Goal: Contribute content: Add original content to the website for others to see

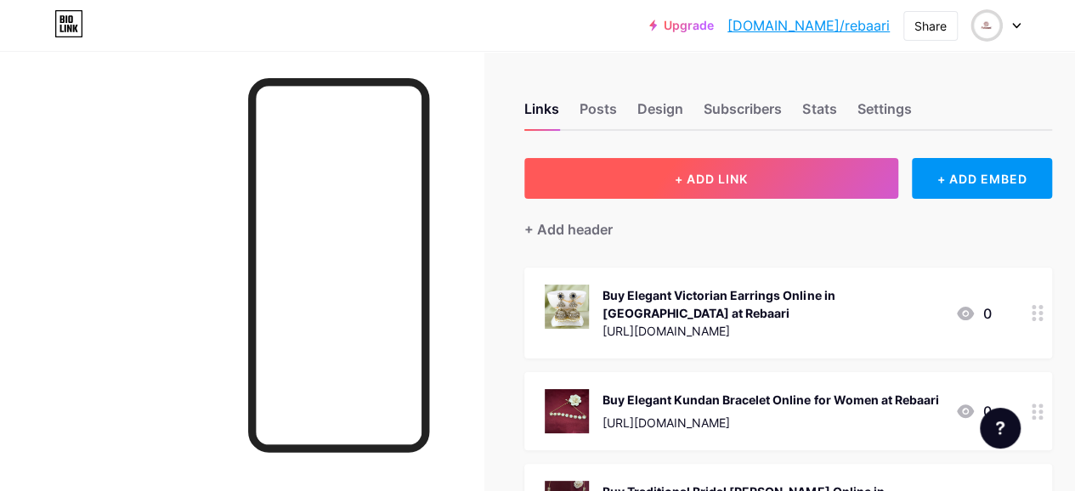
click at [734, 180] on span "+ ADD LINK" at bounding box center [711, 179] width 73 height 14
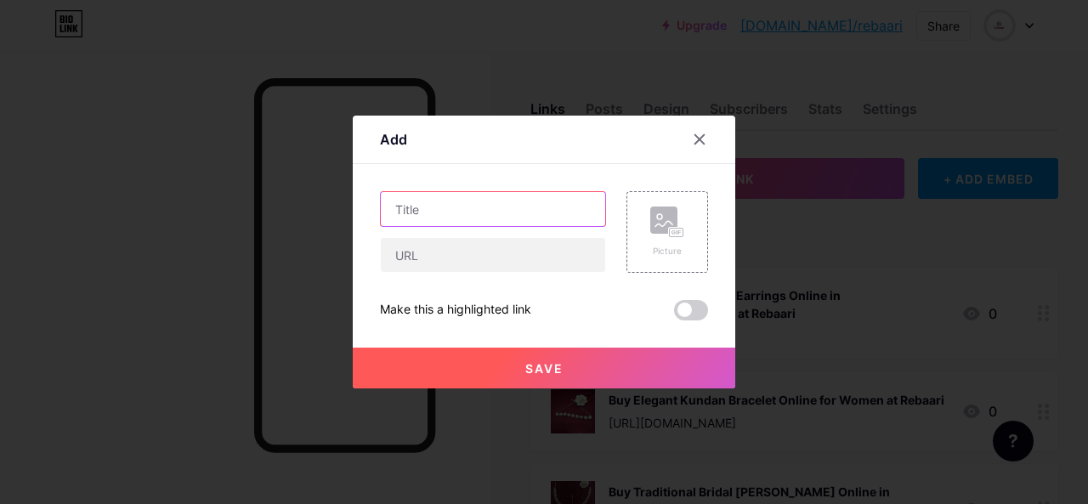
click at [481, 211] on input "text" at bounding box center [493, 209] width 224 height 34
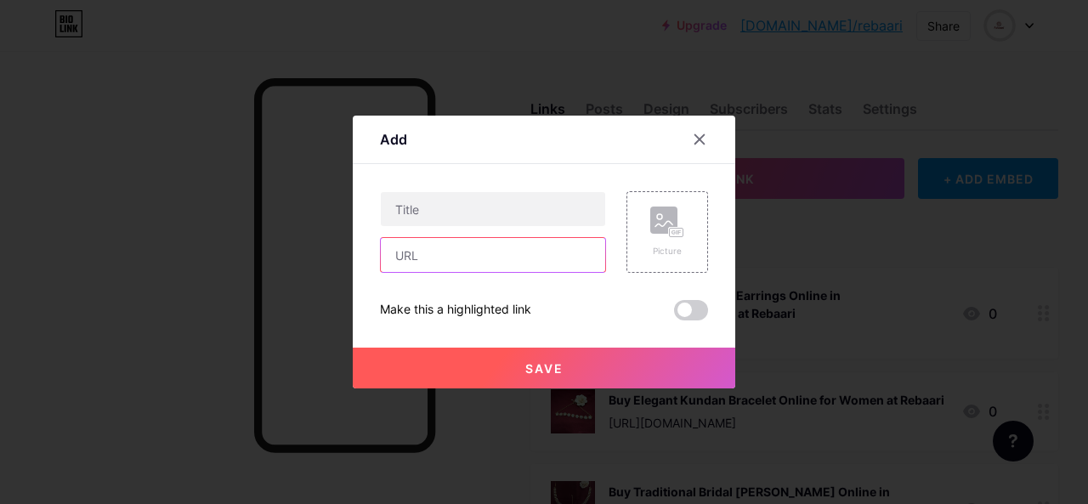
click at [419, 247] on input "text" at bounding box center [493, 255] width 224 height 34
paste input "[URL][DOMAIN_NAME]"
type input "[URL][DOMAIN_NAME]"
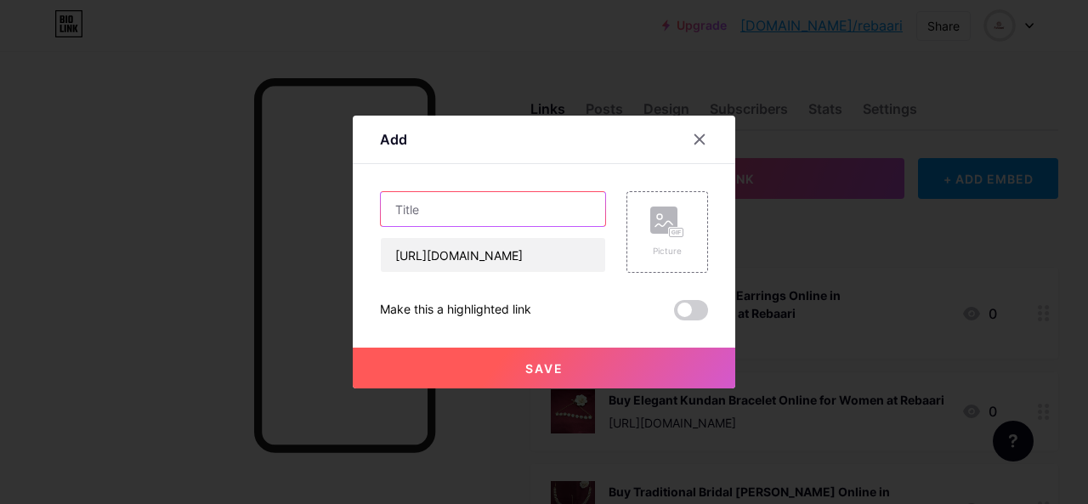
click at [434, 220] on input "text" at bounding box center [493, 209] width 224 height 34
paste input "Trendy Zircon Bangles Designs Online"
type input "Shop Trendy Zircon Bangles Designs Online"
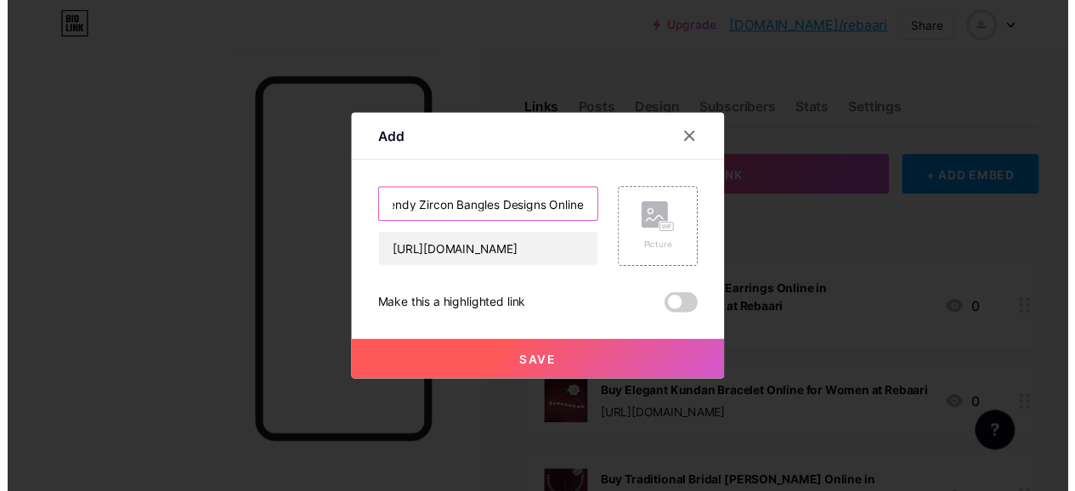
scroll to position [0, 0]
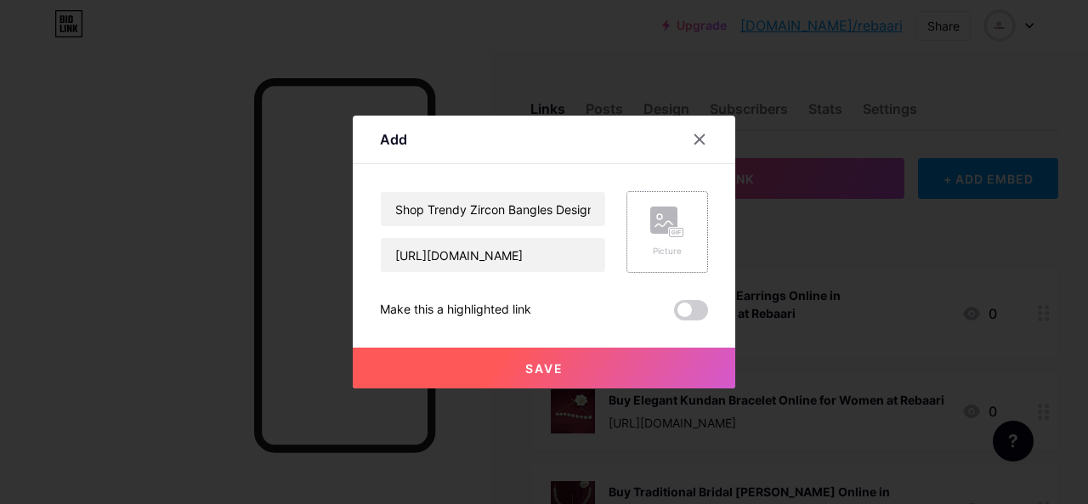
click at [666, 218] on rect at bounding box center [663, 220] width 27 height 27
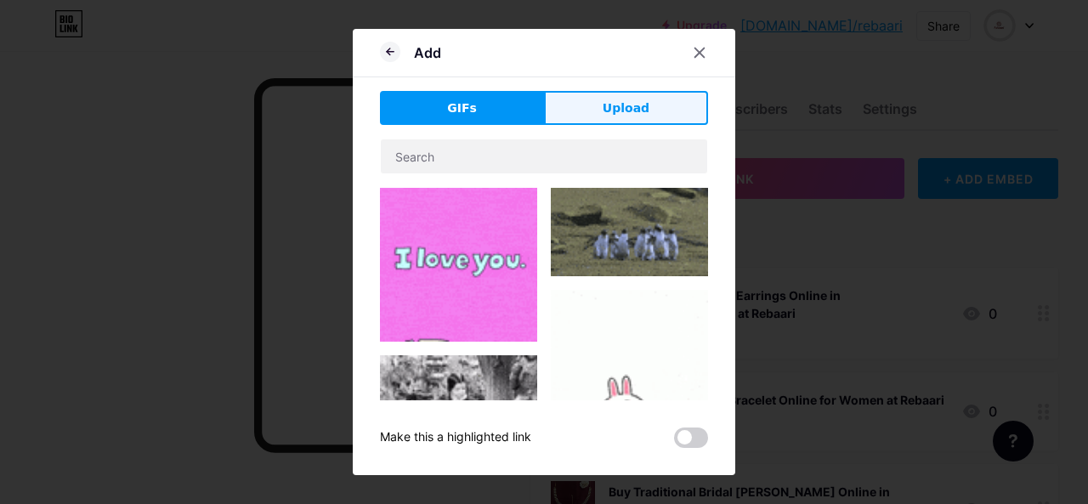
click at [645, 114] on span "Upload" at bounding box center [626, 108] width 47 height 18
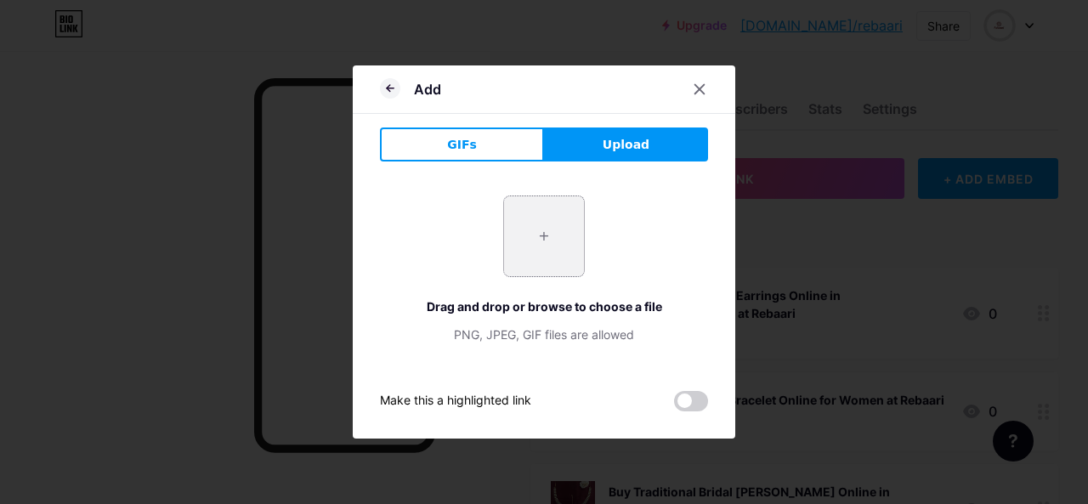
click at [553, 243] on input "file" at bounding box center [544, 236] width 80 height 80
type input "C:\fakepath\Cubic Zirconia Bangle in Gold Plating.jpg"
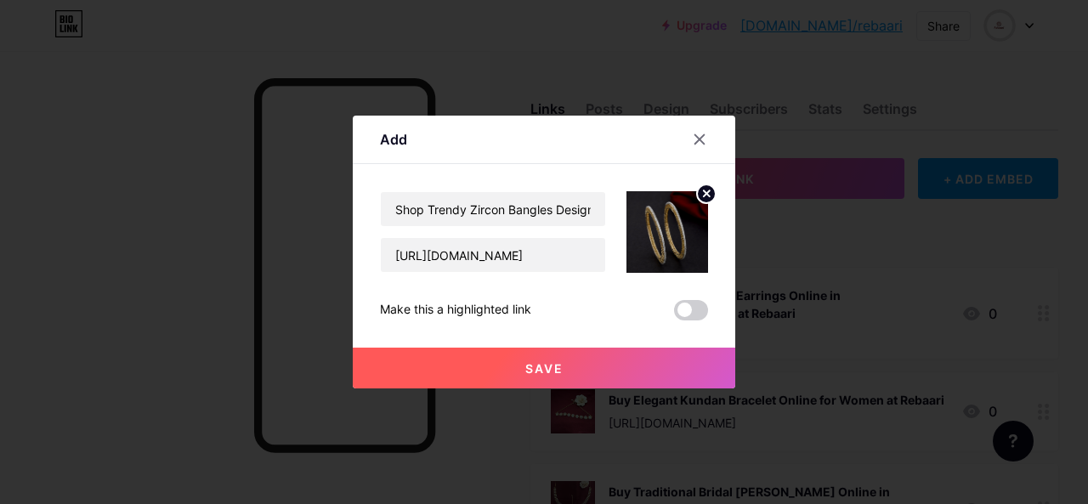
click at [549, 365] on span "Save" at bounding box center [544, 368] width 38 height 14
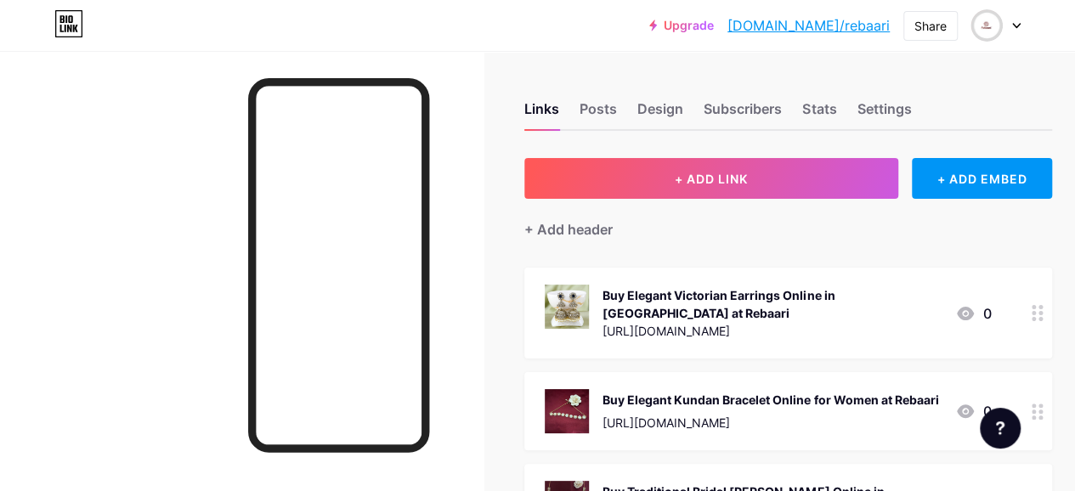
click at [830, 19] on link "[DOMAIN_NAME]/rebaari" at bounding box center [809, 25] width 162 height 20
